Goal: Navigation & Orientation: Go to known website

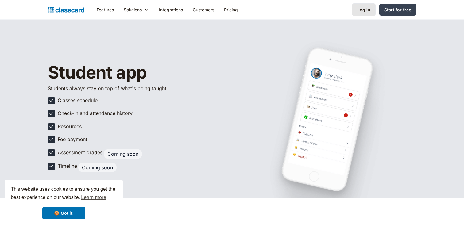
click at [365, 10] on div "Log in" at bounding box center [363, 9] width 13 height 6
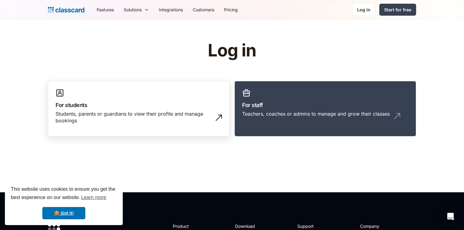
click at [152, 107] on h3 "For students" at bounding box center [139, 105] width 166 height 8
